Goal: Task Accomplishment & Management: Complete application form

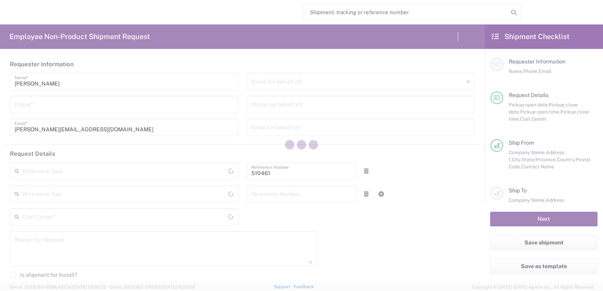
type input "Department"
type input "CA02, SG, MSIP2, R&D 510461"
type input "Ontario"
type input "Canada"
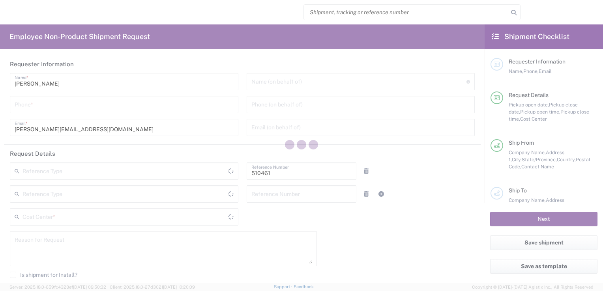
type input "Delivered at Place"
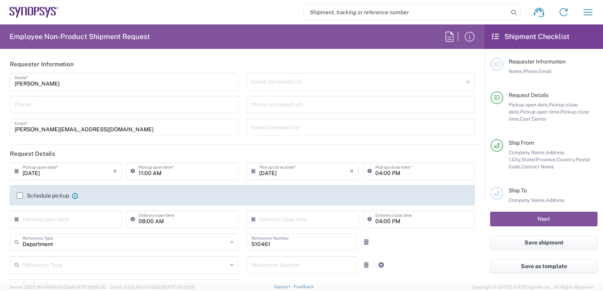
type input "Nepean CA09"
click at [582, 15] on icon "button" at bounding box center [588, 12] width 13 height 13
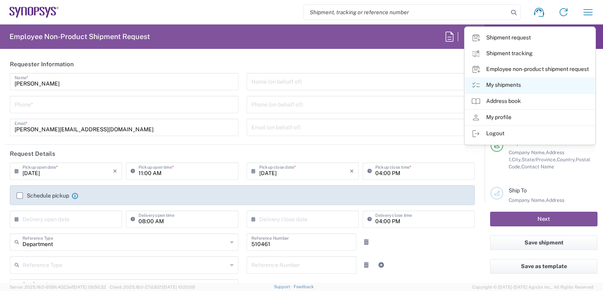
click at [474, 85] on icon at bounding box center [476, 85] width 9 height 9
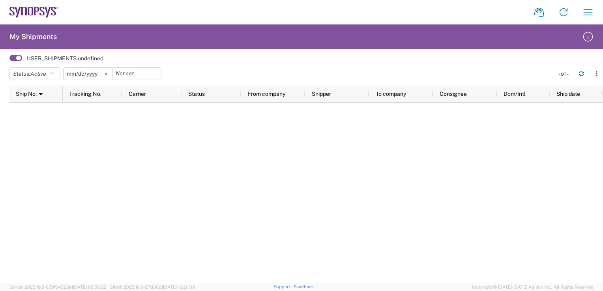
click at [111, 73] on svg-icon at bounding box center [106, 74] width 12 height 12
click at [51, 75] on button "Status: Active" at bounding box center [34, 74] width 51 height 13
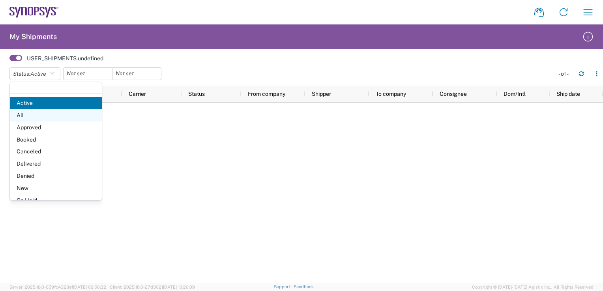
click at [44, 118] on span "All" at bounding box center [56, 115] width 92 height 12
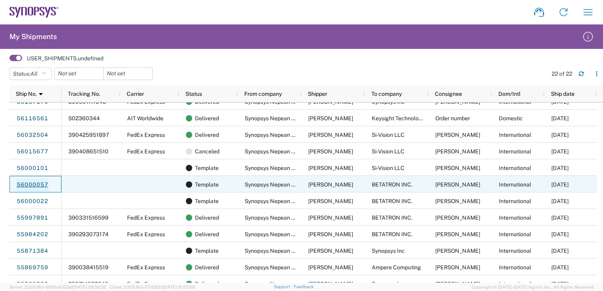
click at [32, 187] on link "56000057" at bounding box center [32, 185] width 32 height 13
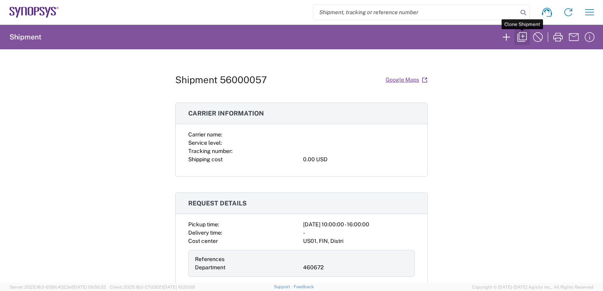
click at [518, 38] on icon "button" at bounding box center [522, 37] width 13 height 13
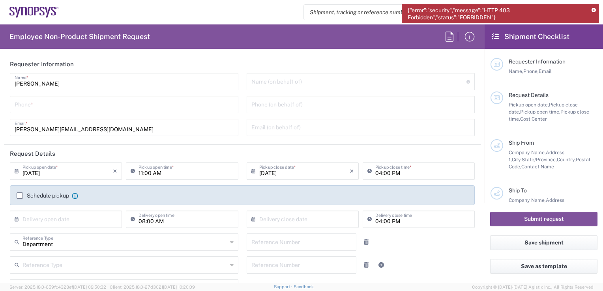
click at [47, 105] on input "tel" at bounding box center [124, 104] width 219 height 14
type input "6136006767"
click at [38, 173] on input "09/08/2025" at bounding box center [68, 171] width 90 height 14
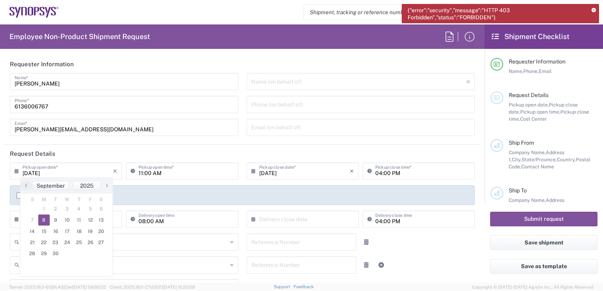
click at [43, 220] on span "8" at bounding box center [44, 220] width 12 height 11
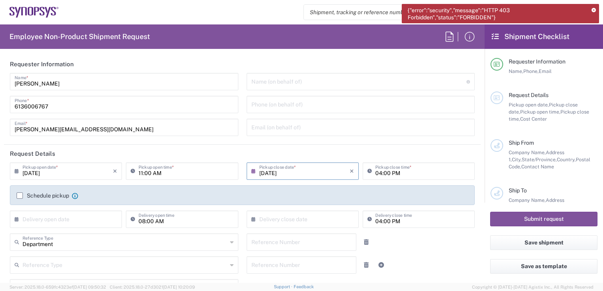
click at [141, 173] on input "11:00 AM" at bounding box center [186, 171] width 95 height 14
click at [152, 172] on input "1:00 AM" at bounding box center [186, 171] width 95 height 14
click at [139, 175] on input "11:00 PM" at bounding box center [186, 171] width 95 height 14
type input "01:00 PM"
click at [377, 176] on input "04:00 PM" at bounding box center [423, 171] width 95 height 14
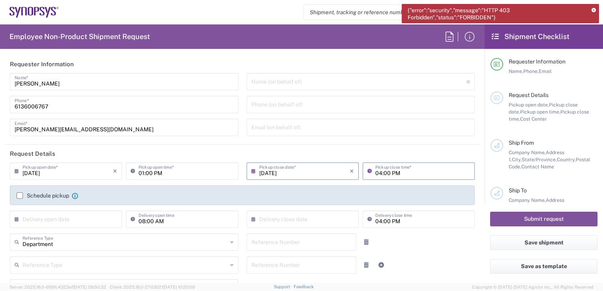
type input "05:00 PM"
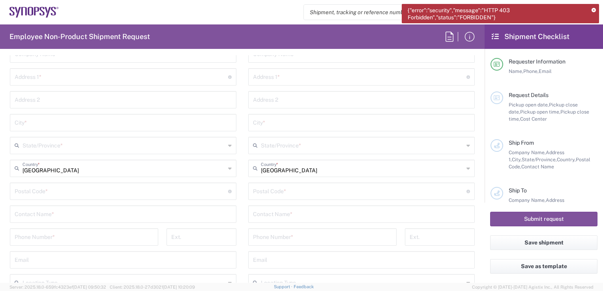
click at [595, 10] on icon at bounding box center [594, 10] width 4 height 4
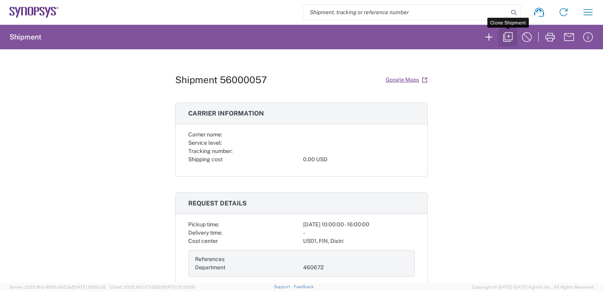
click at [507, 37] on icon "button" at bounding box center [508, 37] width 13 height 13
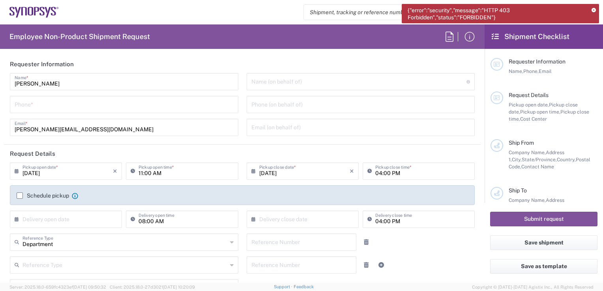
click at [594, 10] on icon at bounding box center [594, 10] width 4 height 4
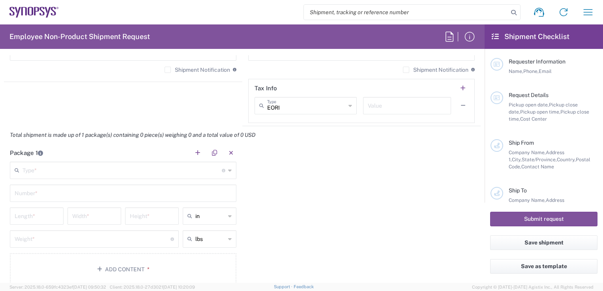
scroll to position [637, 0]
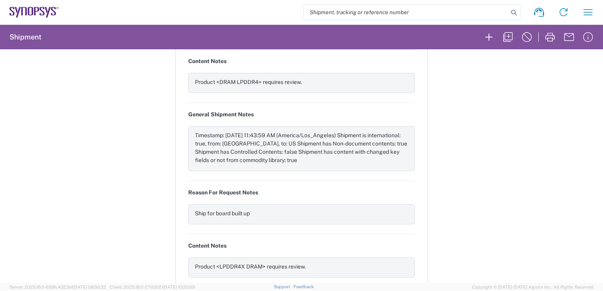
scroll to position [889, 0]
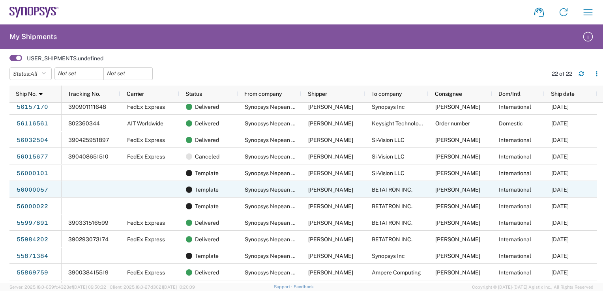
scroll to position [171, 0]
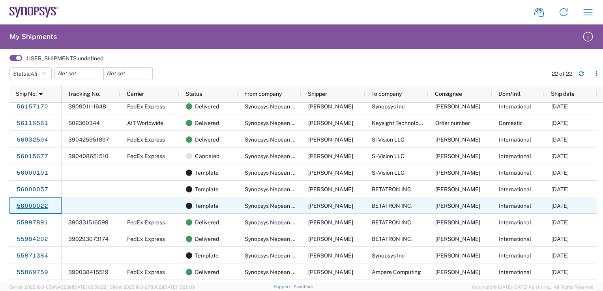
click at [32, 205] on link "56000022" at bounding box center [32, 206] width 32 height 13
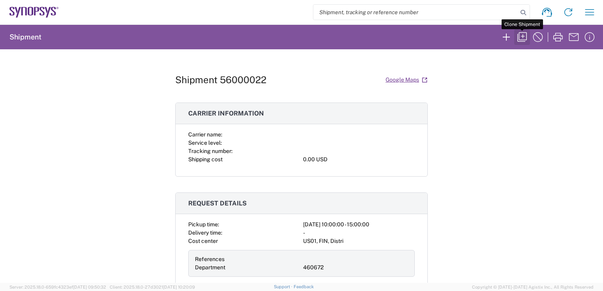
click at [521, 37] on icon "button" at bounding box center [522, 37] width 13 height 13
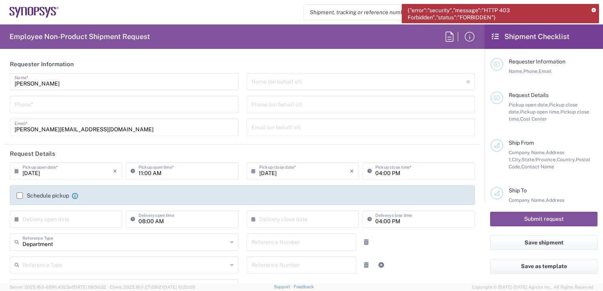
click at [596, 10] on icon at bounding box center [594, 10] width 4 height 4
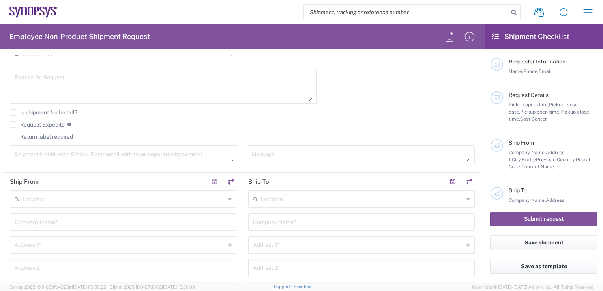
scroll to position [2, 0]
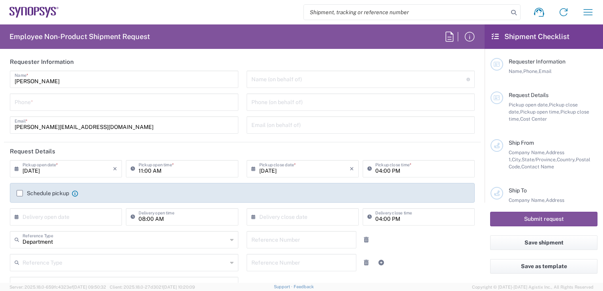
click at [87, 100] on input "tel" at bounding box center [124, 102] width 219 height 14
type input "6136006767"
click at [148, 169] on input "11:00 AM" at bounding box center [186, 169] width 95 height 14
type input "01:00 PM"
click at [376, 169] on input "04:00 PM" at bounding box center [423, 169] width 95 height 14
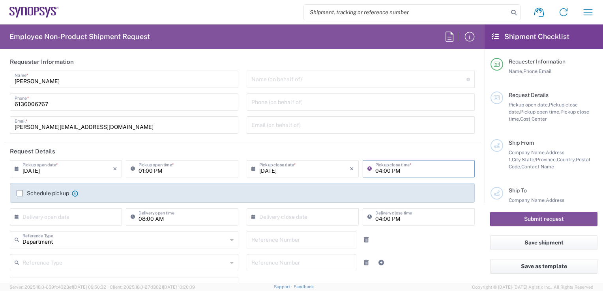
type input "05:00 PM"
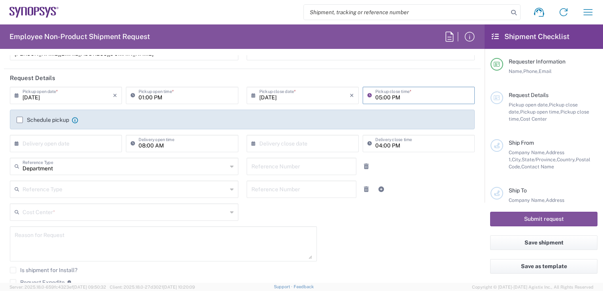
scroll to position [77, 0]
click at [19, 118] on label "Schedule pickup" at bounding box center [43, 119] width 53 height 6
click at [20, 119] on input "Schedule pickup" at bounding box center [20, 119] width 0 height 0
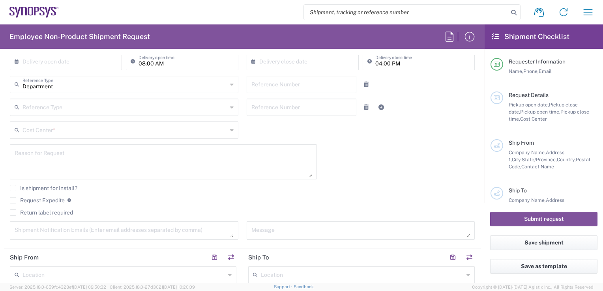
scroll to position [184, 0]
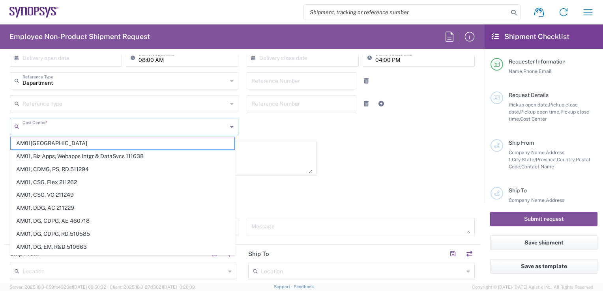
click at [58, 126] on input "text" at bounding box center [125, 126] width 205 height 14
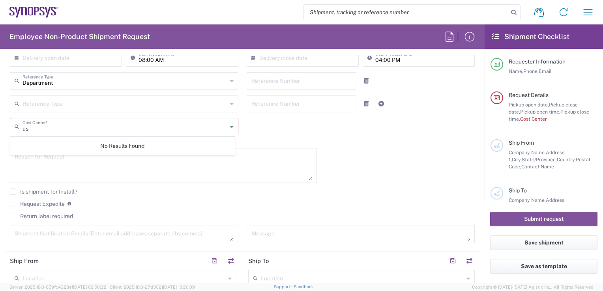
type input "u"
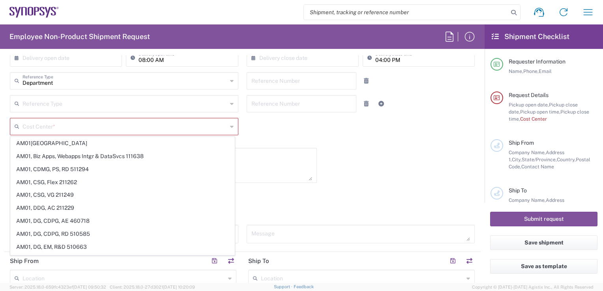
click at [273, 135] on div "09/08/2025 × Pickup open date * Cancel Apply 01:00 PM Pickup open time * 09/08/…" at bounding box center [243, 113] width 474 height 271
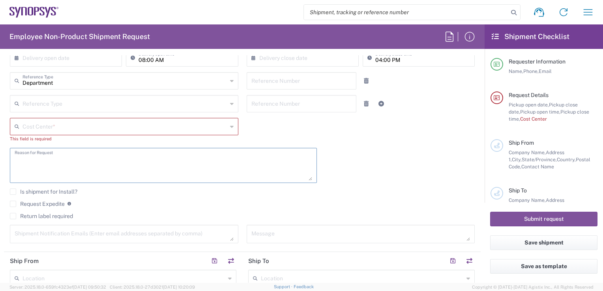
click at [91, 156] on textarea at bounding box center [164, 165] width 298 height 30
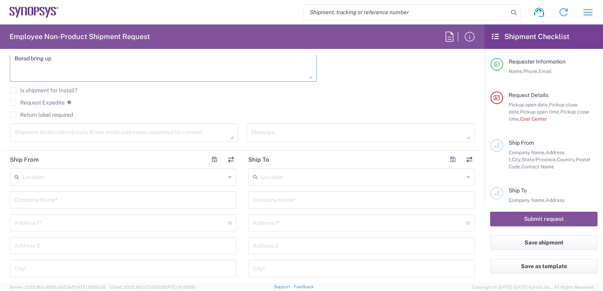
scroll to position [294, 0]
type textarea "Borad bring up"
click at [72, 121] on textarea at bounding box center [124, 125] width 219 height 14
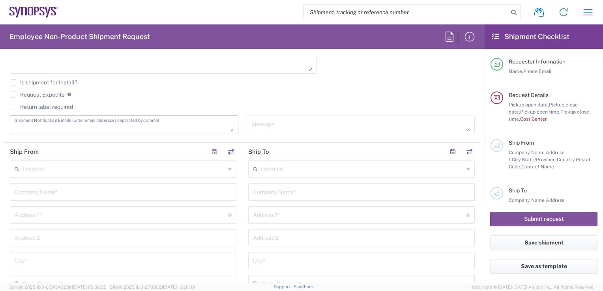
click at [120, 125] on textarea at bounding box center [124, 125] width 219 height 14
paste textarea "ca09lab-logistics@synopsys.com, lsteph@synopsys.com"
type textarea "ca09lab-logistics@synopsys.com, lsteph@synopsys.com"
click at [53, 167] on input "text" at bounding box center [124, 169] width 203 height 14
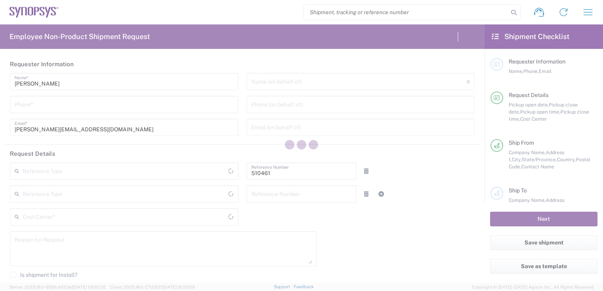
type input "Department"
type input "CA02, SG, MSIP2, R&D 510461"
type input "Ontario"
type input "Canada"
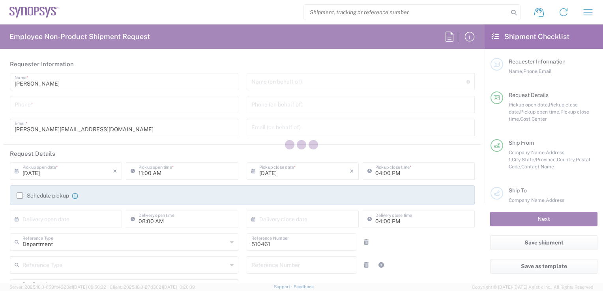
type input "Delivered at Place"
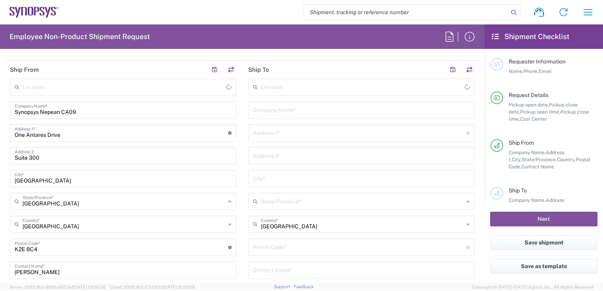
type input "Nepean CA09"
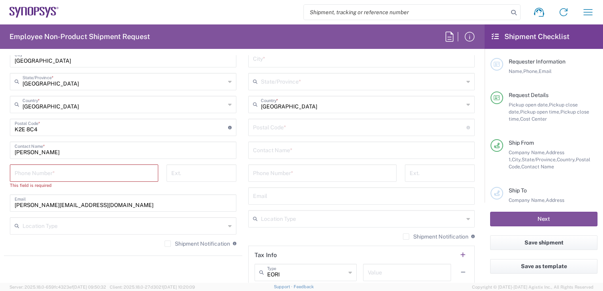
scroll to position [466, 0]
click at [79, 171] on input "tel" at bounding box center [84, 173] width 139 height 14
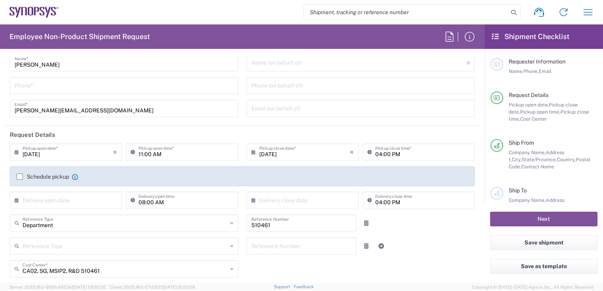
scroll to position [0, 0]
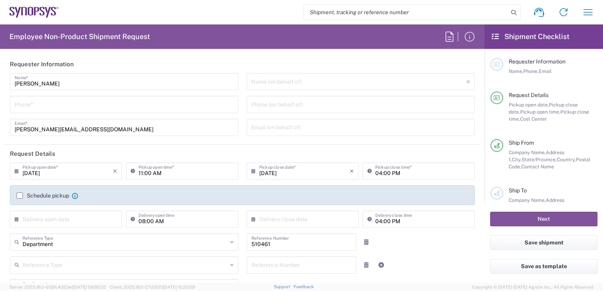
type input "6136006767"
click at [51, 101] on input "tel" at bounding box center [124, 104] width 219 height 14
type input "6136006767"
click at [141, 173] on input "11:00 AM" at bounding box center [186, 171] width 95 height 14
type input "01:00 PM"
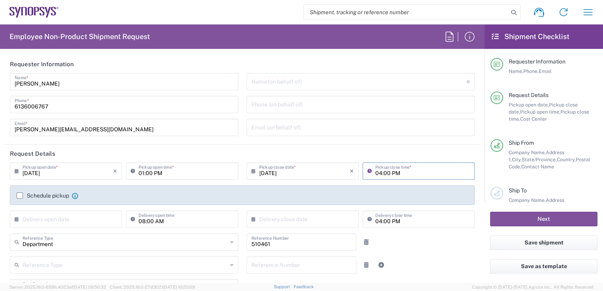
type input "05:00 PM"
click at [20, 195] on label "Schedule pickup" at bounding box center [43, 196] width 53 height 6
click at [20, 196] on input "Schedule pickup" at bounding box center [20, 196] width 0 height 0
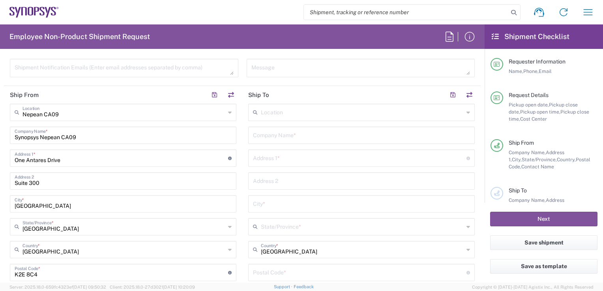
scroll to position [341, 0]
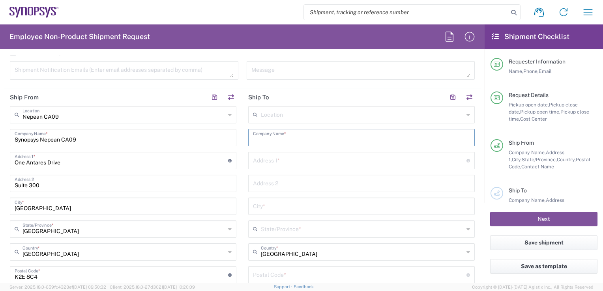
click at [314, 136] on input "text" at bounding box center [361, 137] width 217 height 14
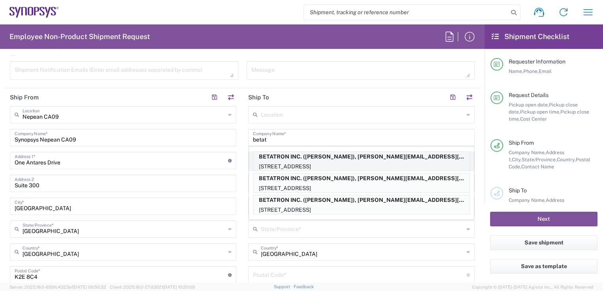
click at [327, 163] on p "1722 RINGWOOD AVENUE, San Jose, CA, 95131, US" at bounding box center [362, 167] width 216 height 10
type input "BETATRON INC."
type input "1722 RINGWOOD AVENUE"
type input "San Jose"
type input "United States"
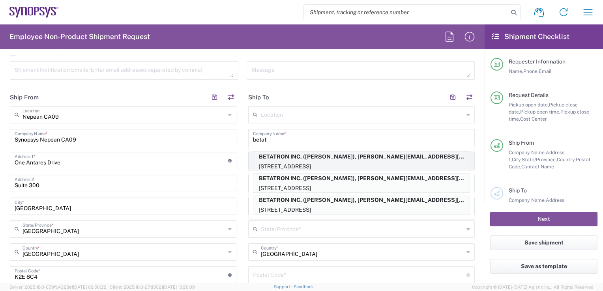
type input "95131"
type input "MIKE YOUNG"
type input "0000000000"
type input "gowan@synopsys.com"
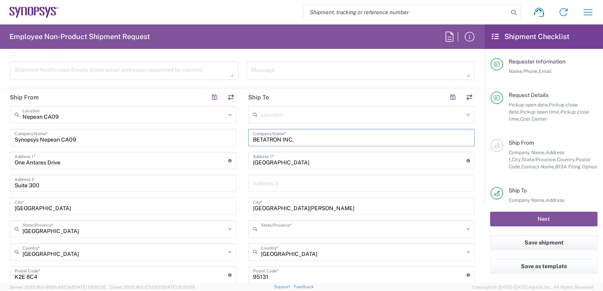
type input "California"
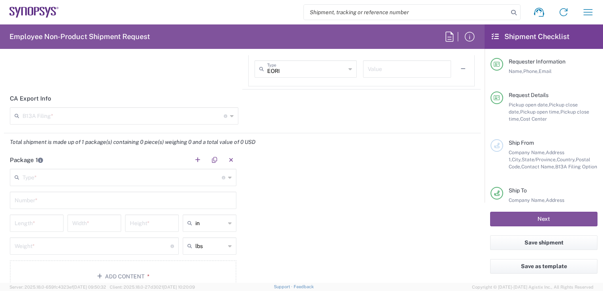
scroll to position [694, 0]
click at [84, 106] on div "B13A Filing * Document required by the Canada Border Services Agency to declare…" at bounding box center [124, 114] width 229 height 17
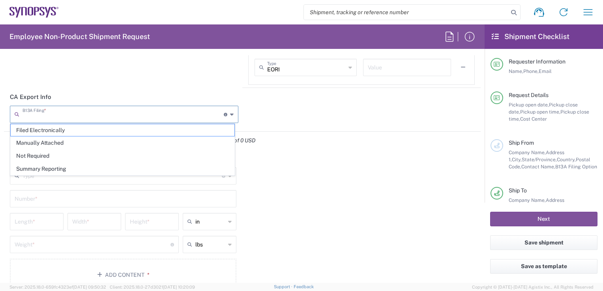
click at [81, 114] on input "text" at bounding box center [123, 114] width 201 height 14
click at [66, 158] on span "Not Required" at bounding box center [123, 156] width 224 height 12
type input "Not Required"
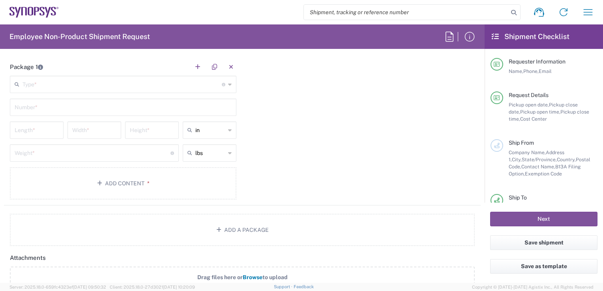
scroll to position [786, 0]
click at [58, 86] on input "text" at bounding box center [122, 84] width 199 height 14
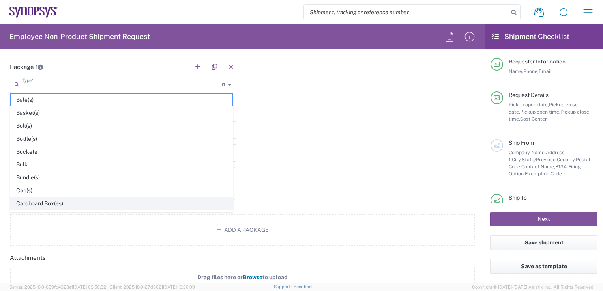
click at [49, 203] on span "Cardboard Box(es)" at bounding box center [122, 204] width 222 height 12
type input "Cardboard Box(es)"
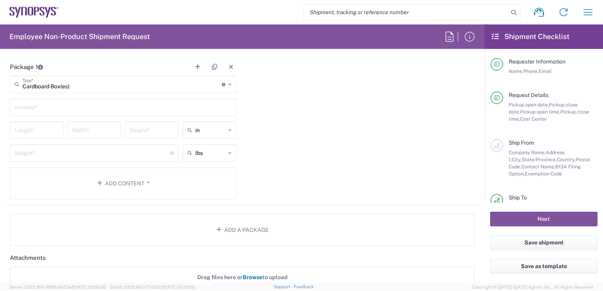
click at [38, 137] on div "Length *" at bounding box center [37, 133] width 58 height 23
click at [41, 122] on div "Length *" at bounding box center [37, 130] width 54 height 17
type input "12"
type input "5"
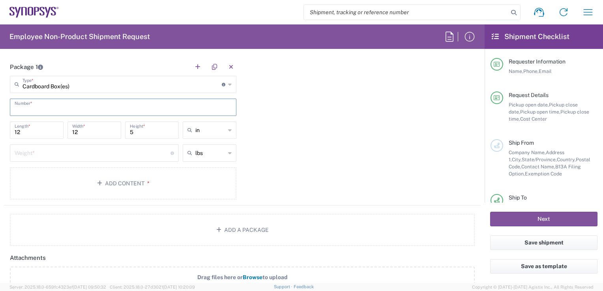
click at [55, 111] on input "text" at bounding box center [123, 107] width 217 height 14
type input "1"
click at [92, 151] on input "number" at bounding box center [93, 153] width 156 height 14
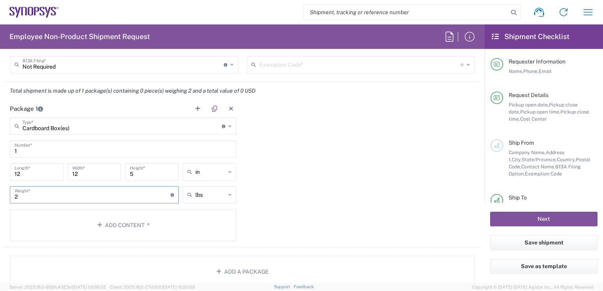
scroll to position [760, 0]
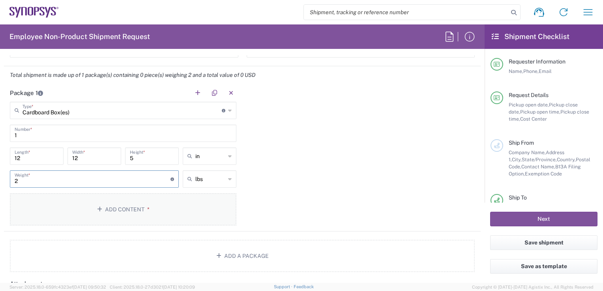
type input "2"
click at [128, 212] on button "Add Content *" at bounding box center [123, 210] width 227 height 32
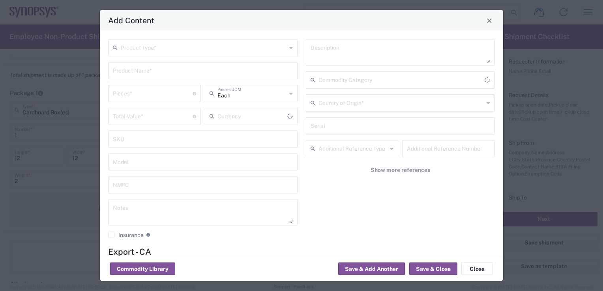
type input "US Dollar"
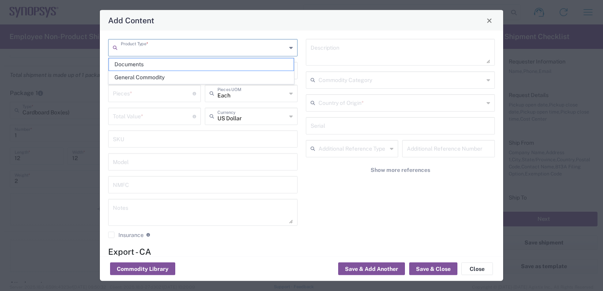
click at [167, 47] on input "text" at bounding box center [204, 47] width 166 height 14
click at [156, 76] on span "General Commodity" at bounding box center [201, 77] width 185 height 12
type input "General Commodity"
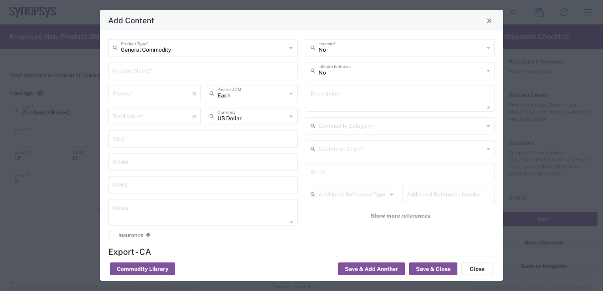
click at [152, 74] on input "text" at bounding box center [203, 70] width 180 height 14
type input "EB730"
type input "3"
click at [289, 119] on icon at bounding box center [291, 116] width 4 height 13
click at [250, 133] on span "Canadian Dollar" at bounding box center [249, 133] width 90 height 12
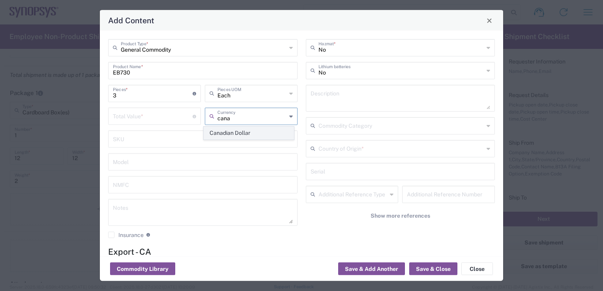
type input "Canadian Dollar"
click at [169, 119] on input "number" at bounding box center [153, 116] width 80 height 14
type input "3000"
click at [323, 96] on textarea at bounding box center [401, 98] width 180 height 22
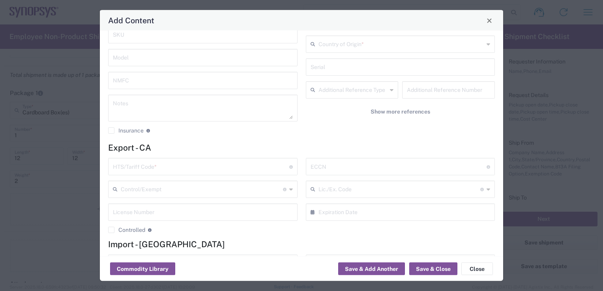
scroll to position [107, 0]
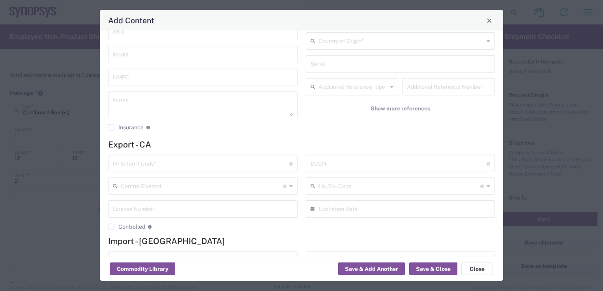
type textarea "3 x EB730 bare boards"
click at [272, 167] on input "text" at bounding box center [201, 163] width 177 height 14
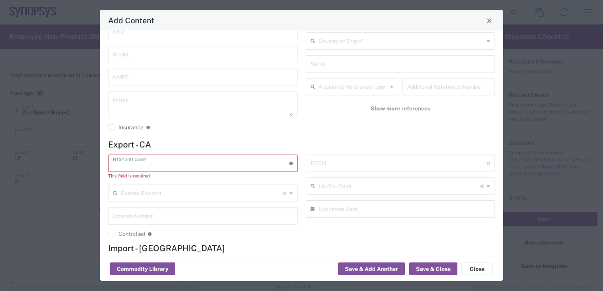
click at [143, 161] on input "text" at bounding box center [201, 163] width 177 height 14
paste input "8473.30.2000"
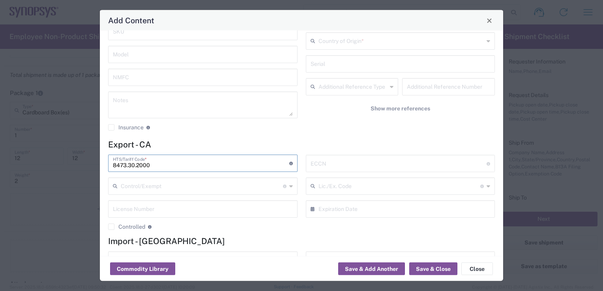
type input "8473.30.2000"
click at [342, 169] on input "text" at bounding box center [399, 163] width 177 height 14
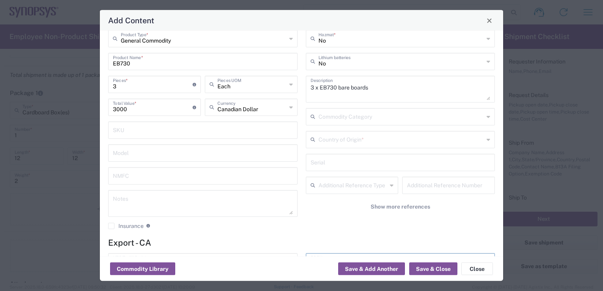
scroll to position [0, 0]
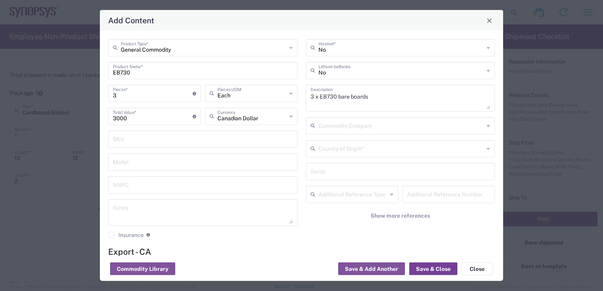
type input "EAR99"
click at [428, 271] on button "Save & Close" at bounding box center [434, 269] width 48 height 13
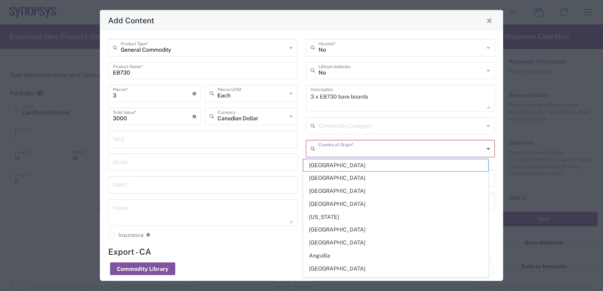
click at [368, 151] on input "text" at bounding box center [402, 148] width 166 height 14
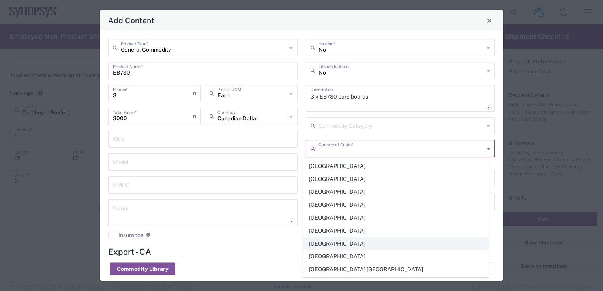
click at [357, 238] on span "Canada" at bounding box center [396, 244] width 185 height 12
type input "Canada"
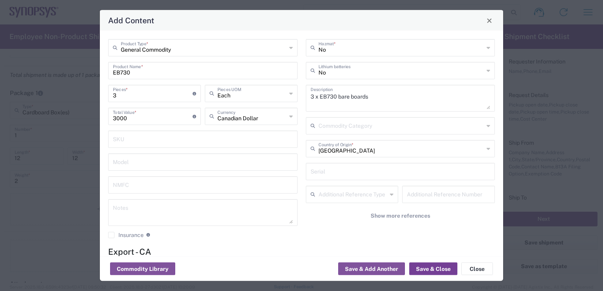
click at [439, 271] on button "Save & Close" at bounding box center [434, 269] width 48 height 13
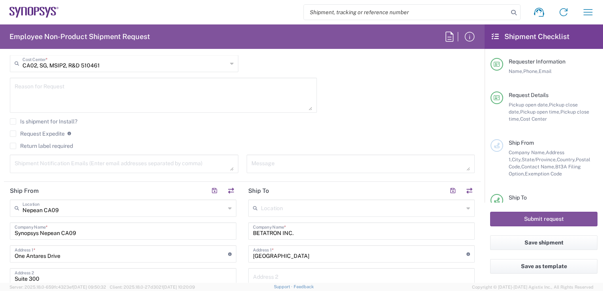
scroll to position [249, 0]
click at [108, 92] on textarea at bounding box center [164, 94] width 298 height 30
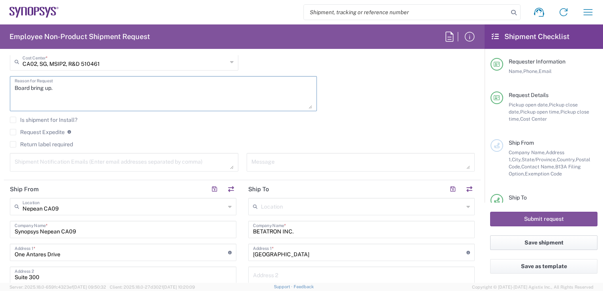
type textarea "Board bring up."
click at [520, 246] on button "Save shipment" at bounding box center [543, 243] width 107 height 15
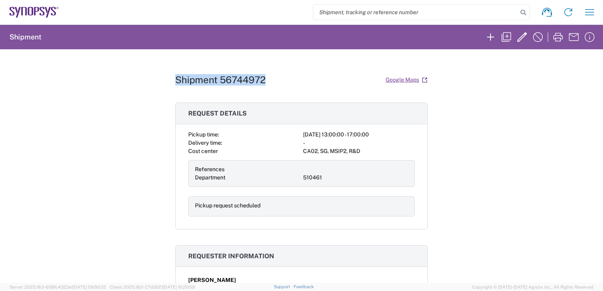
drag, startPoint x: 265, startPoint y: 80, endPoint x: 169, endPoint y: 81, distance: 95.2
click at [169, 81] on div "Shipment 56744972 Google Maps Request details Pickup time: 2025-09-08 13:00:00 …" at bounding box center [301, 166] width 603 height 234
copy h1 "Shipment 56744972"
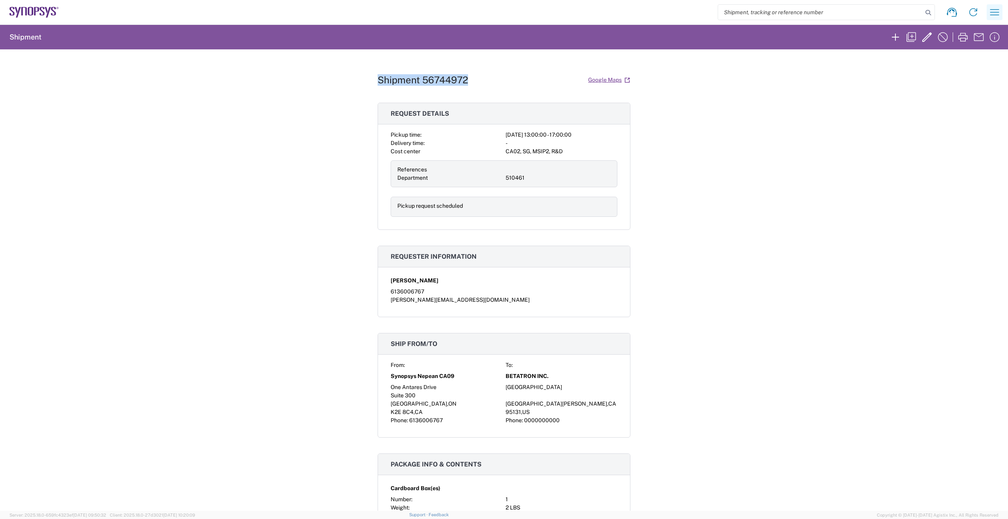
click at [603, 9] on icon "button" at bounding box center [994, 12] width 13 height 13
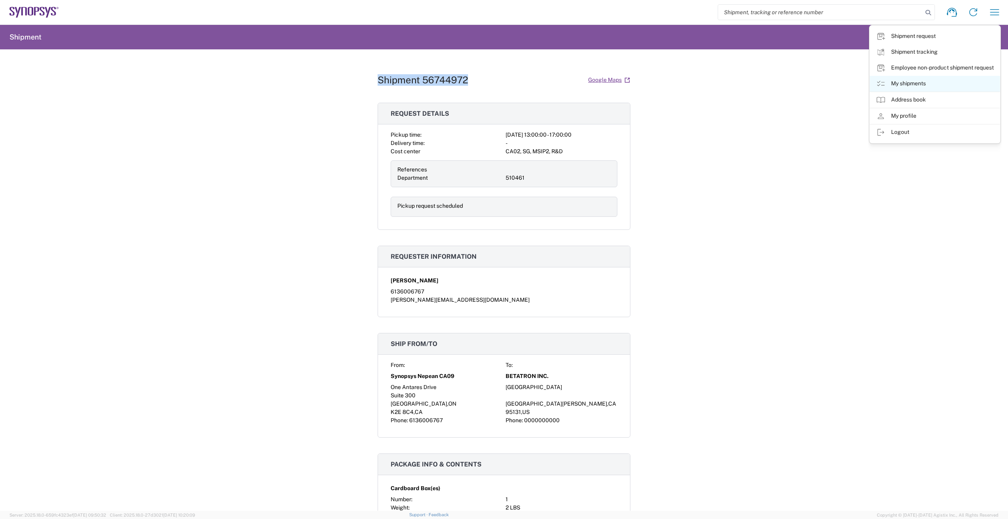
click at [603, 84] on icon at bounding box center [880, 83] width 9 height 9
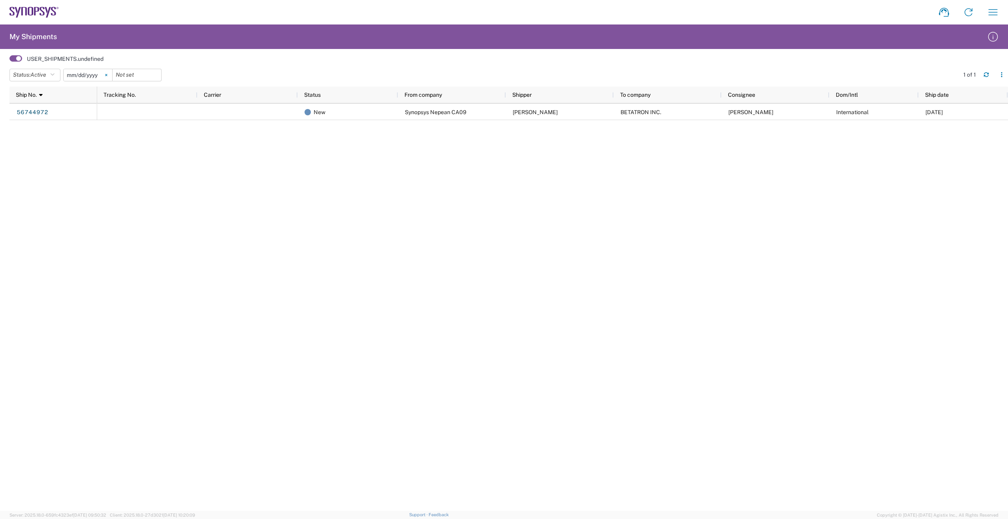
click at [108, 75] on svg-icon at bounding box center [106, 75] width 12 height 12
click at [54, 75] on icon "button" at bounding box center [52, 75] width 4 height 6
click at [54, 115] on span "All" at bounding box center [56, 116] width 92 height 12
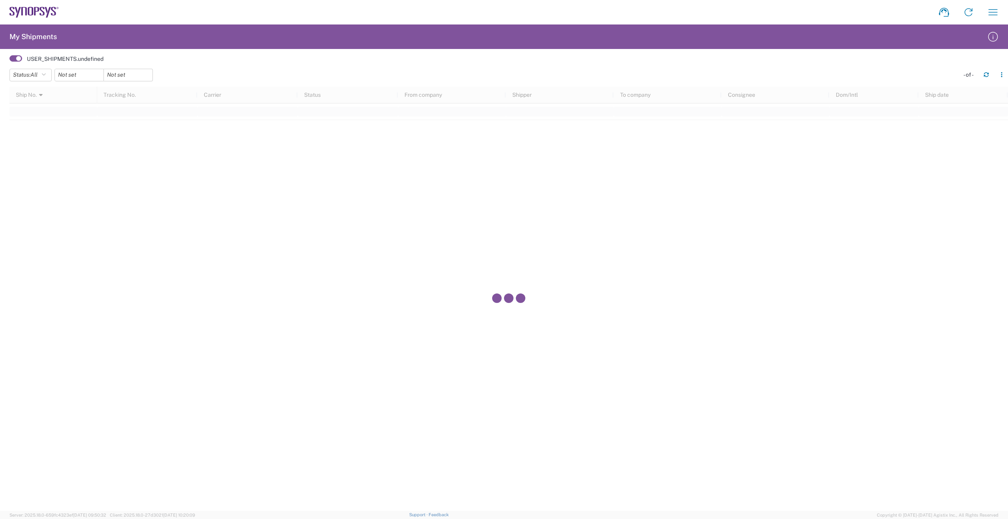
click at [17, 58] on span at bounding box center [15, 58] width 13 height 6
click at [9, 61] on input "checkbox" at bounding box center [9, 61] width 0 height 0
click at [603, 74] on icon "button" at bounding box center [986, 75] width 6 height 6
click at [603, 12] on icon "button" at bounding box center [993, 12] width 13 height 13
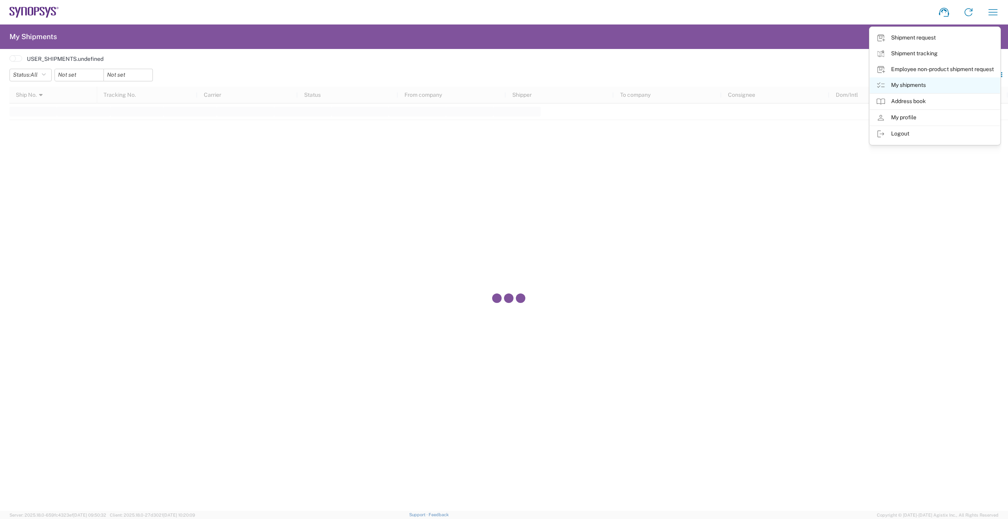
click at [603, 85] on icon at bounding box center [880, 85] width 9 height 9
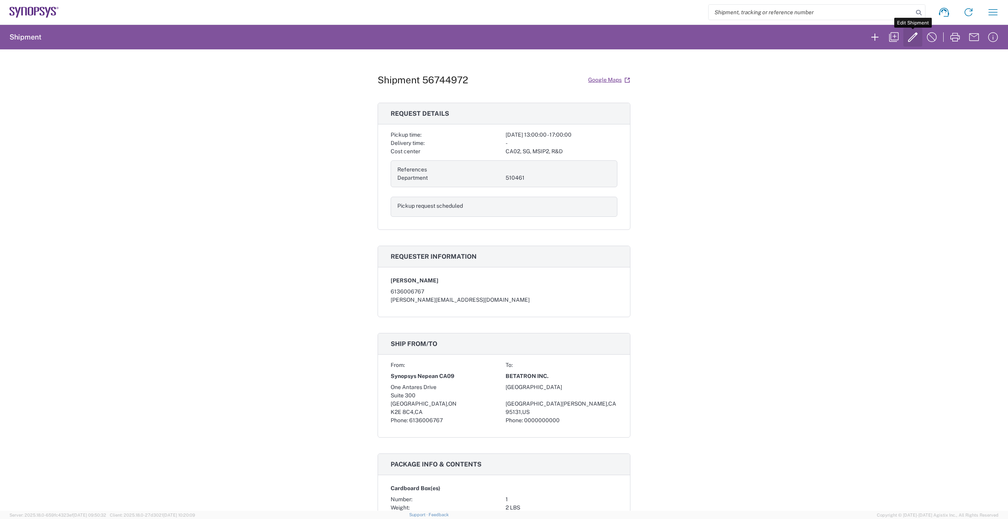
click at [603, 37] on icon "button" at bounding box center [912, 37] width 13 height 13
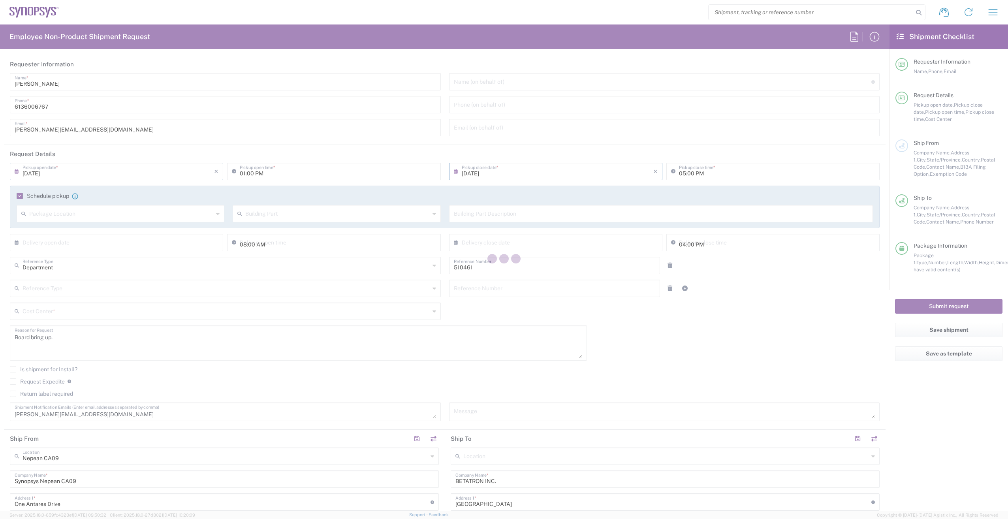
type input "California"
type input "CA02, SG, MSIP2, R&D 510461"
type input "Ontario"
type input "Cardboard Box(es)"
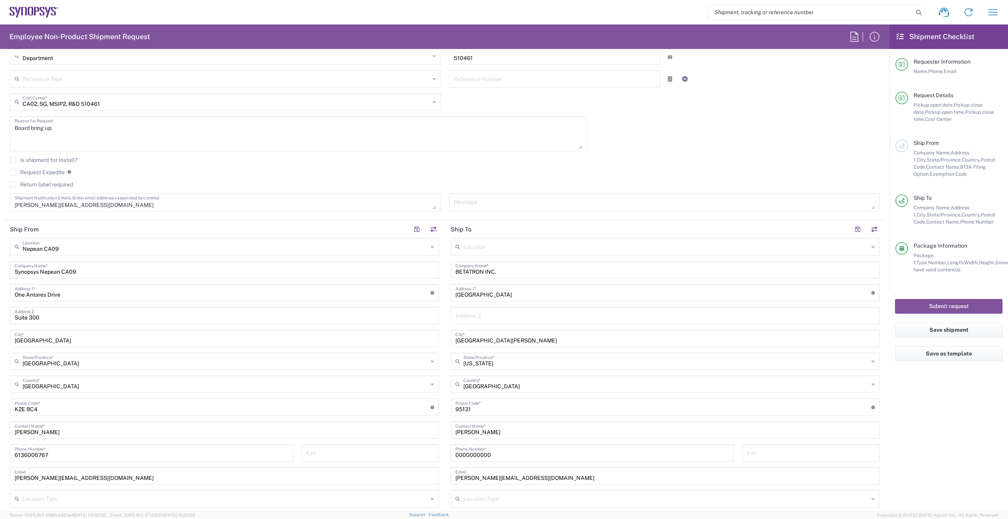
scroll to position [237, 0]
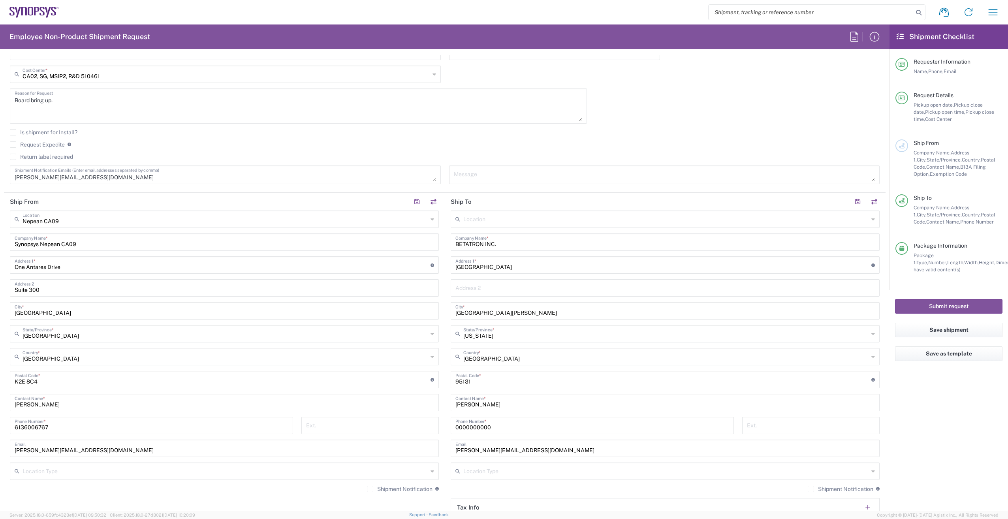
click at [13, 147] on label "Request Expedite" at bounding box center [37, 144] width 55 height 6
click at [13, 145] on input "Request Expedite" at bounding box center [13, 145] width 0 height 0
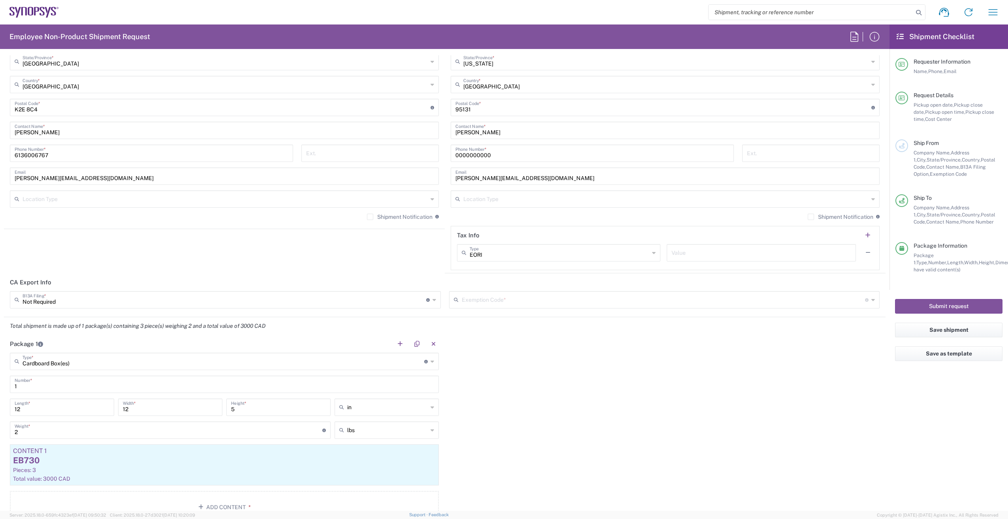
scroll to position [513, 0]
click at [208, 291] on input "text" at bounding box center [225, 295] width 404 height 14
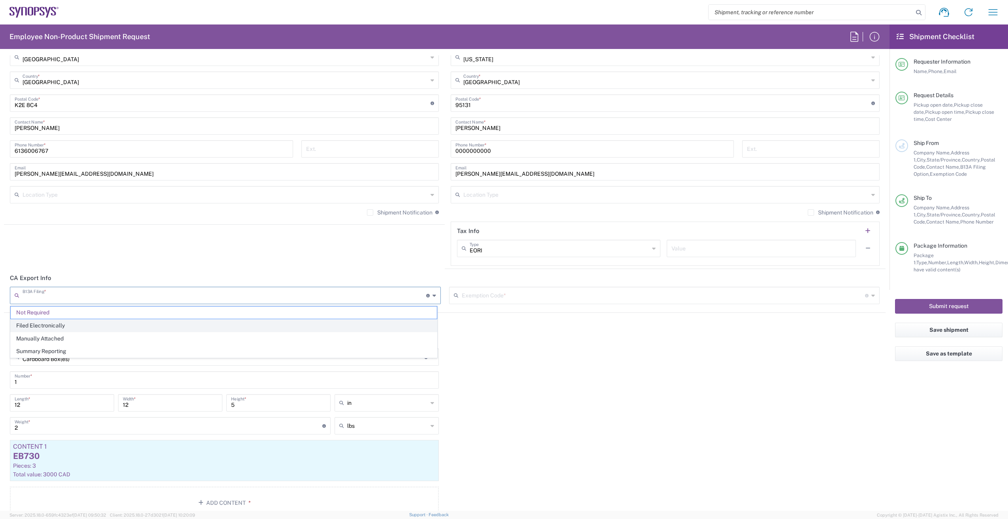
click at [199, 291] on span "Filed Electronically" at bounding box center [224, 325] width 426 height 12
type input "Filed Electronically"
click at [463, 291] on input "text" at bounding box center [663, 295] width 418 height 14
paste input "HW1043202509084643272"
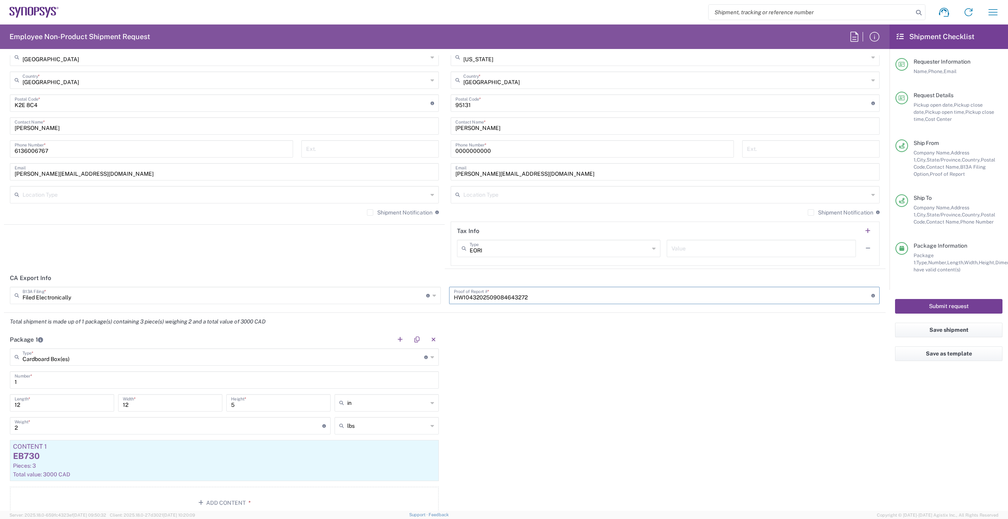
type input "HW1043202509084643272"
click at [603, 291] on button "Submit request" at bounding box center [948, 306] width 107 height 15
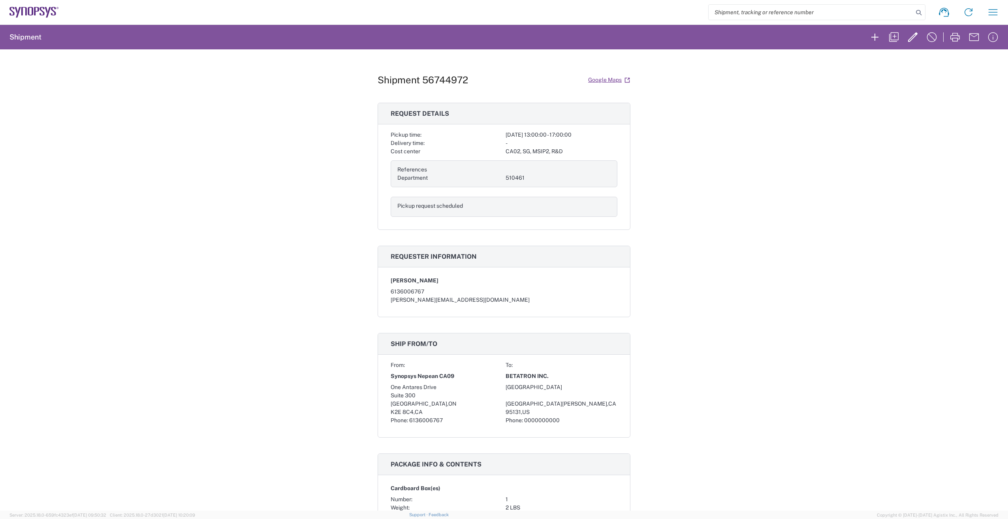
click at [603, 11] on input "search" at bounding box center [810, 12] width 205 height 15
paste input "56730432"
type input "56730432"
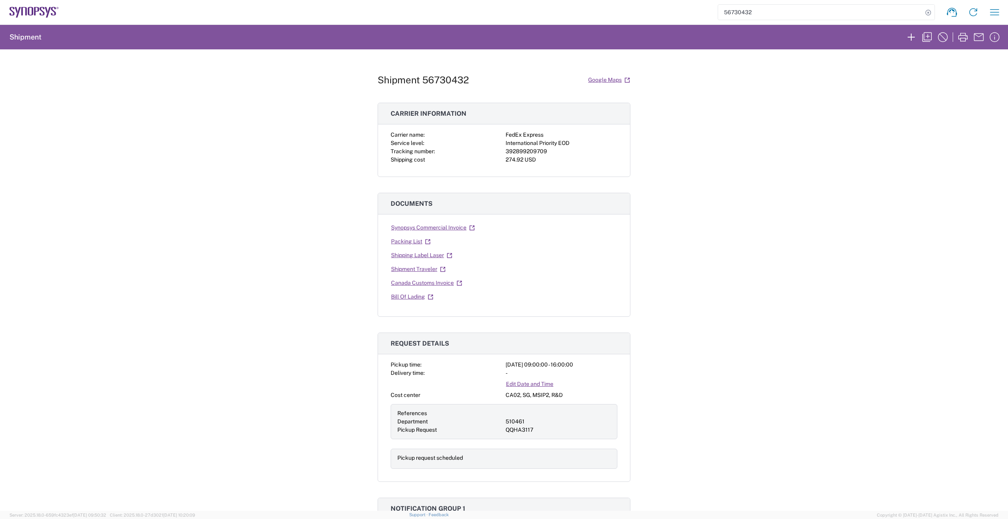
click at [544, 151] on div "392899209709" at bounding box center [562, 151] width 112 height 8
drag, startPoint x: 544, startPoint y: 151, endPoint x: 503, endPoint y: 150, distance: 40.7
click at [506, 150] on div "392899209709" at bounding box center [562, 151] width 112 height 8
drag, startPoint x: 503, startPoint y: 150, endPoint x: 511, endPoint y: 151, distance: 7.9
copy div "392899209709"
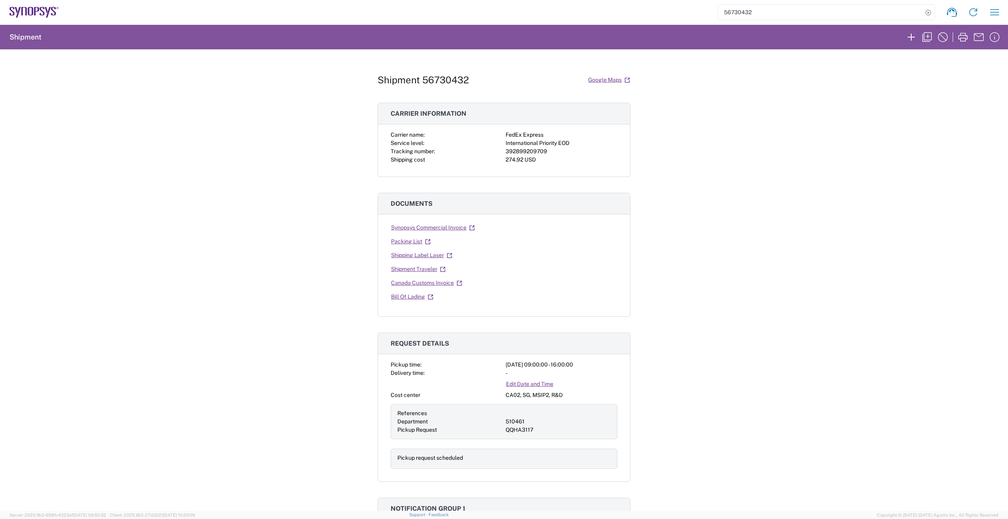
click at [553, 246] on div at bounding box center [562, 242] width 112 height 14
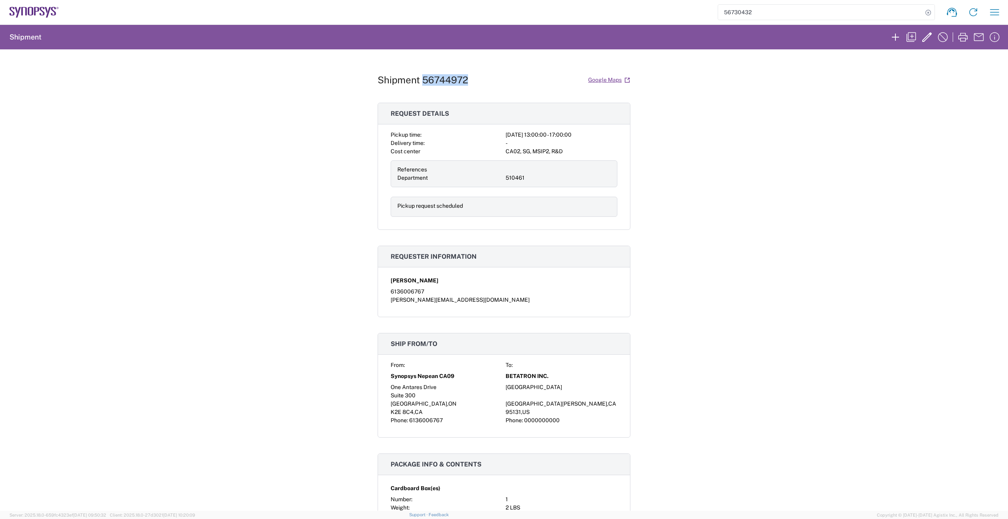
drag, startPoint x: 421, startPoint y: 79, endPoint x: 465, endPoint y: 78, distance: 43.8
click at [465, 78] on h1 "Shipment 56744972" at bounding box center [423, 79] width 90 height 11
drag, startPoint x: 465, startPoint y: 78, endPoint x: 451, endPoint y: 80, distance: 13.9
copy h1 "56744972"
click at [603, 11] on icon "button" at bounding box center [994, 12] width 13 height 13
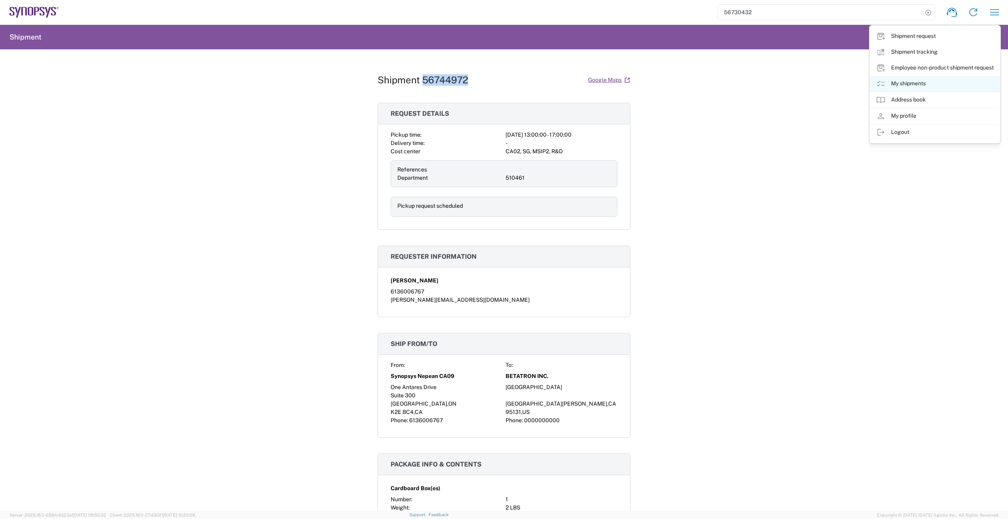
click at [603, 83] on icon at bounding box center [880, 83] width 9 height 9
